Goal: Task Accomplishment & Management: Manage account settings

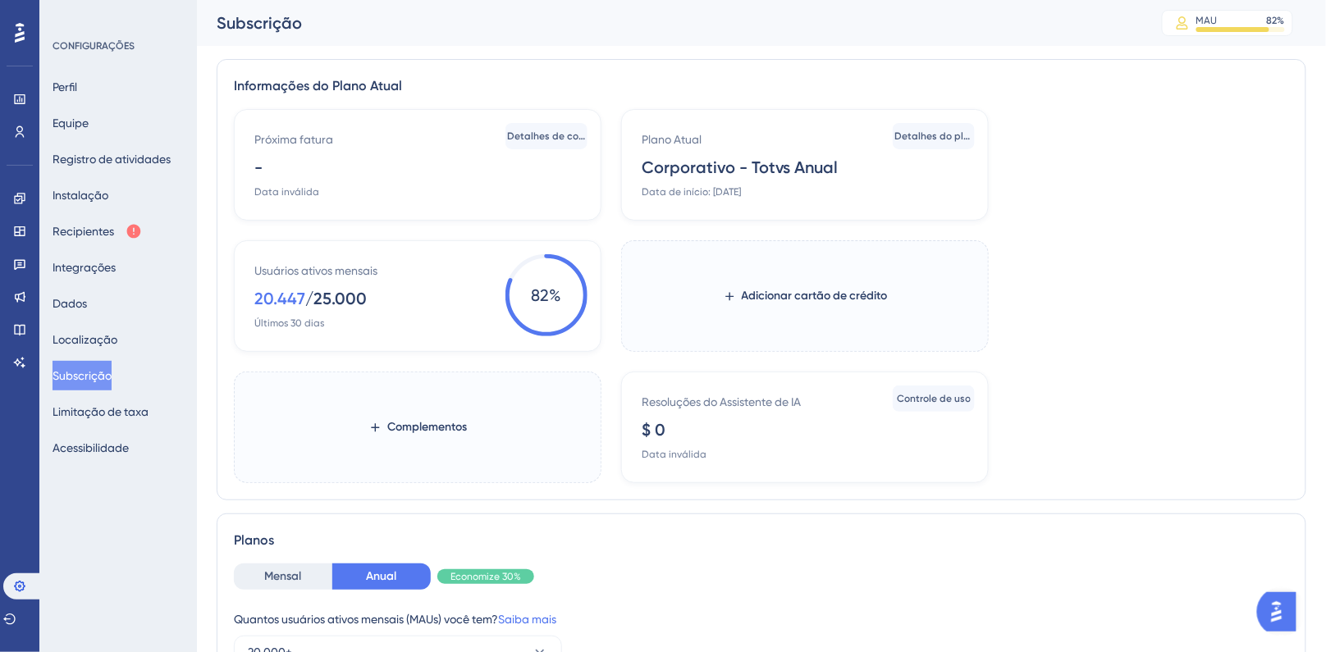
click at [22, 40] on icon at bounding box center [20, 33] width 10 height 20
